Goal: Transaction & Acquisition: Download file/media

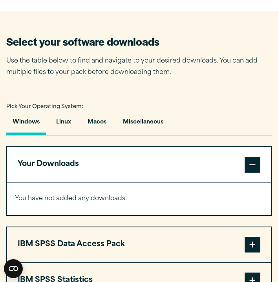
scroll to position [475, 0]
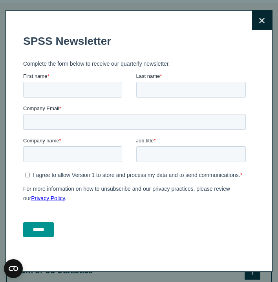
click at [263, 23] on icon at bounding box center [261, 21] width 5 height 6
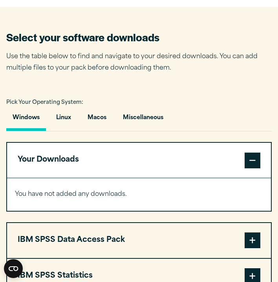
scroll to position [472, 0]
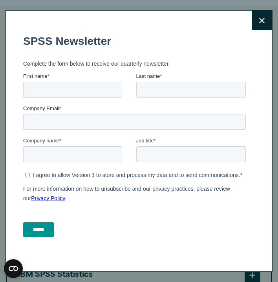
click at [268, 20] on button "Close" at bounding box center [262, 21] width 20 height 20
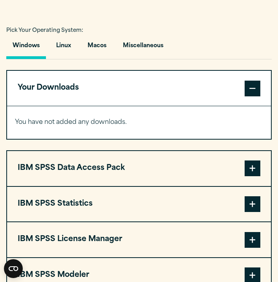
scroll to position [542, 0]
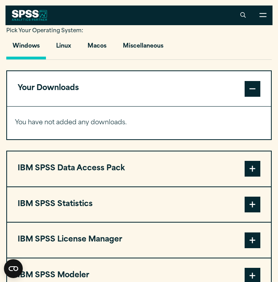
click at [250, 203] on span at bounding box center [253, 204] width 16 height 16
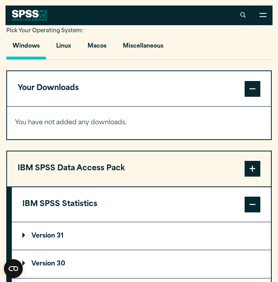
click at [128, 262] on summary "Version 30" at bounding box center [141, 263] width 259 height 27
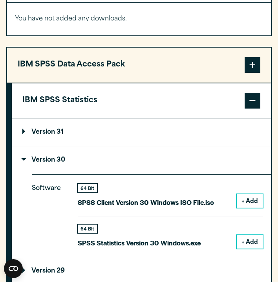
scroll to position [649, 0]
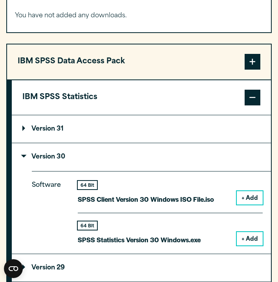
click at [246, 238] on button "+ Add" at bounding box center [250, 238] width 26 height 13
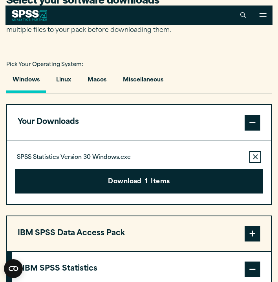
scroll to position [506, 0]
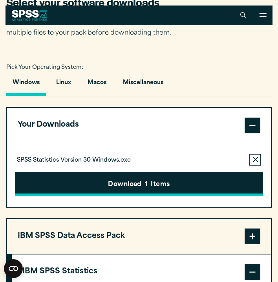
click at [141, 182] on button "Download 1 Items" at bounding box center [139, 184] width 248 height 24
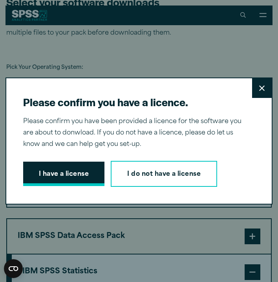
click at [57, 166] on button "I have a license" at bounding box center [64, 173] width 82 height 24
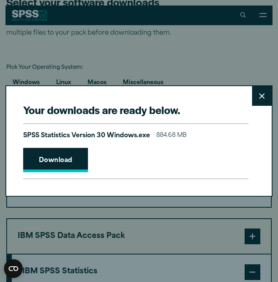
click at [43, 160] on link "Download" at bounding box center [55, 160] width 65 height 24
click at [259, 95] on icon at bounding box center [261, 96] width 5 height 6
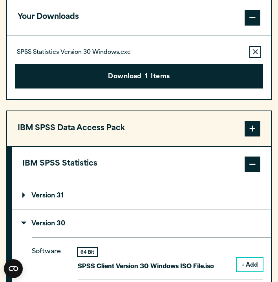
scroll to position [613, 0]
click at [254, 53] on icon "button" at bounding box center [255, 51] width 5 height 5
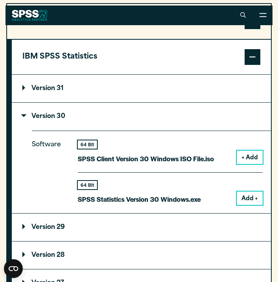
scroll to position [689, 0]
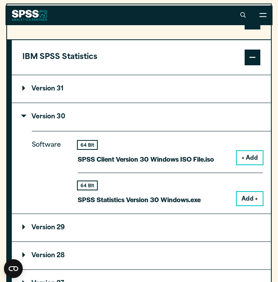
click at [250, 156] on button "+ Add" at bounding box center [250, 157] width 26 height 13
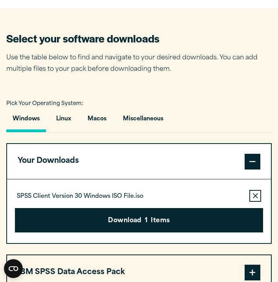
scroll to position [470, 0]
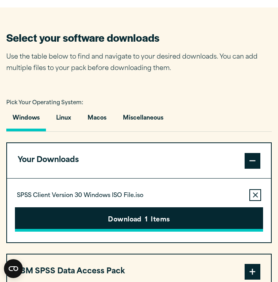
click at [104, 220] on button "Download 1 Items" at bounding box center [139, 219] width 248 height 24
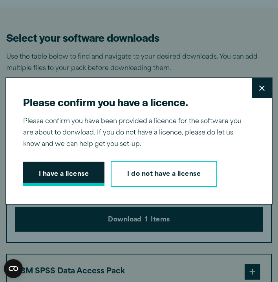
click at [70, 175] on button "I have a license" at bounding box center [64, 173] width 82 height 24
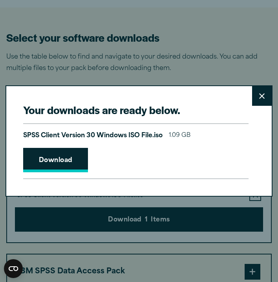
click at [60, 160] on link "Download" at bounding box center [55, 160] width 65 height 24
